Goal: Task Accomplishment & Management: Manage account settings

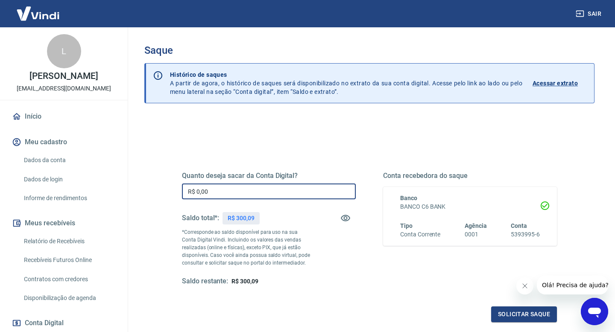
drag, startPoint x: 221, startPoint y: 194, endPoint x: 152, endPoint y: 192, distance: 69.3
click at [152, 192] on div "Quanto deseja sacar da Conta Digital? R$ 0,00 ​ Saldo total*: R$ 300,09 *Corres…" at bounding box center [369, 270] width 450 height 306
type input "R$ 300,09"
click at [501, 322] on button "Solicitar saque" at bounding box center [524, 315] width 66 height 16
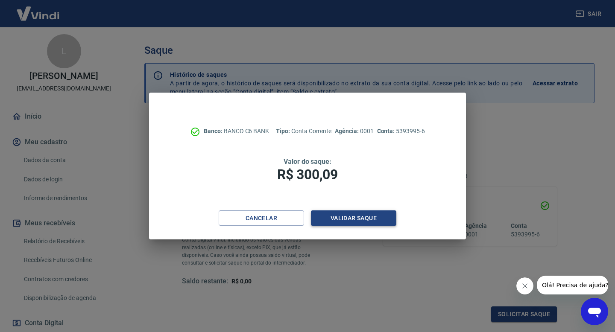
click at [368, 220] on button "Validar saque" at bounding box center [353, 219] width 85 height 16
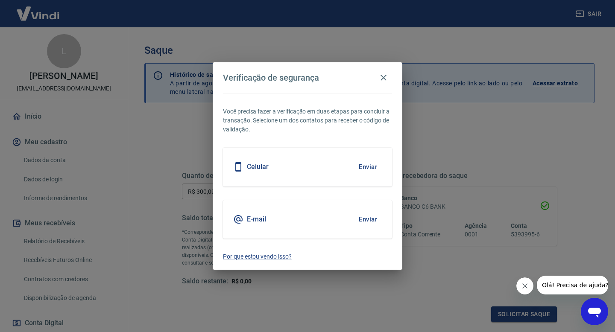
click at [368, 220] on button "Enviar" at bounding box center [368, 220] width 28 height 18
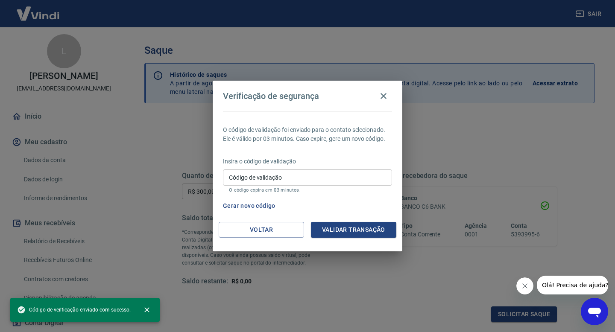
click at [277, 174] on div "Código de validação Código de validação O código expira em 03 minutos." at bounding box center [307, 181] width 169 height 23
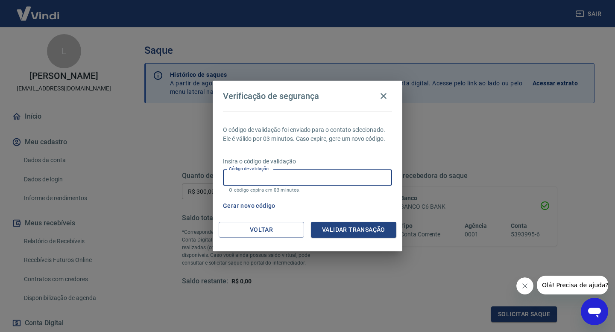
paste input "395271"
type input "395271"
click at [340, 226] on button "Validar transação" at bounding box center [353, 230] width 85 height 16
